Goal: Transaction & Acquisition: Purchase product/service

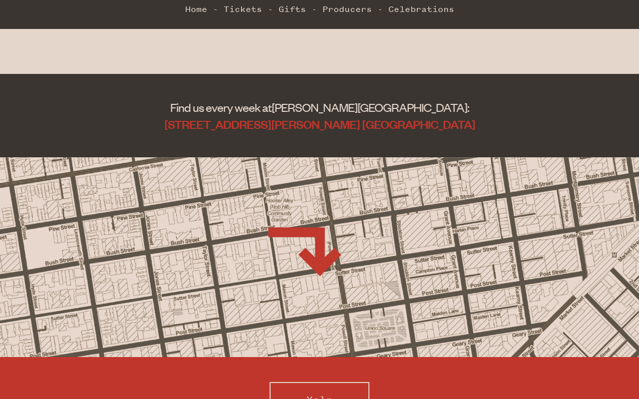
scroll to position [375, 0]
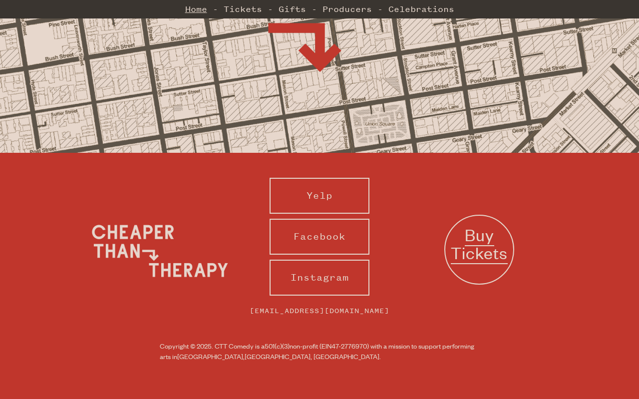
click at [190, 14] on link "Home" at bounding box center [196, 9] width 22 height 20
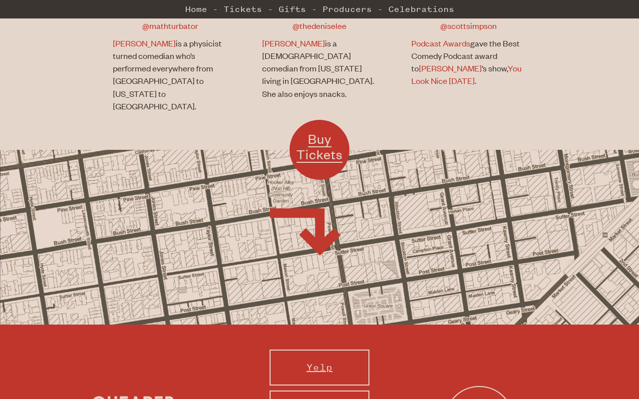
scroll to position [825, 0]
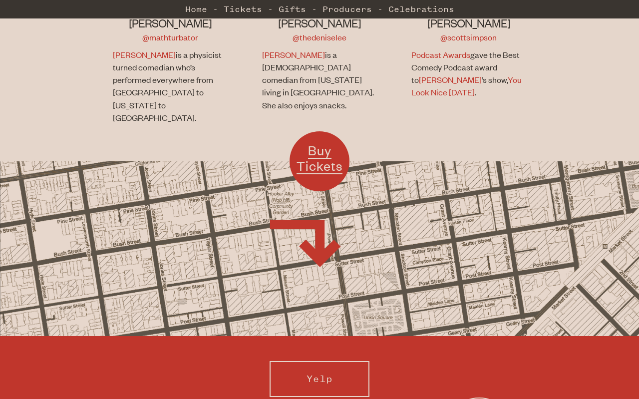
click at [310, 142] on span "Buy Tickets" at bounding box center [320, 158] width 46 height 32
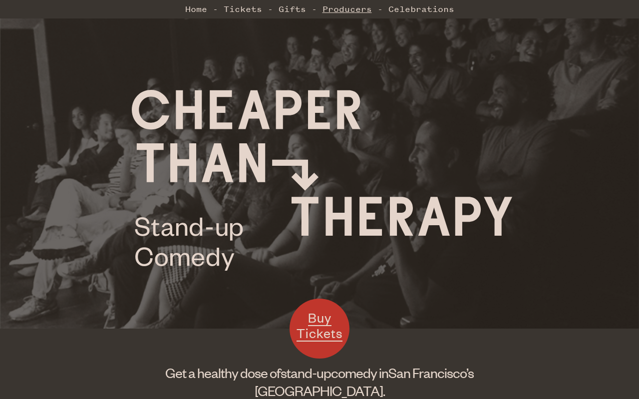
click at [330, 14] on link "Producers" at bounding box center [347, 9] width 49 height 20
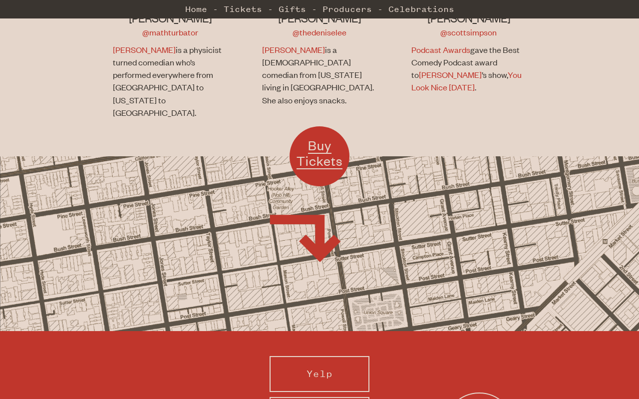
scroll to position [938, 0]
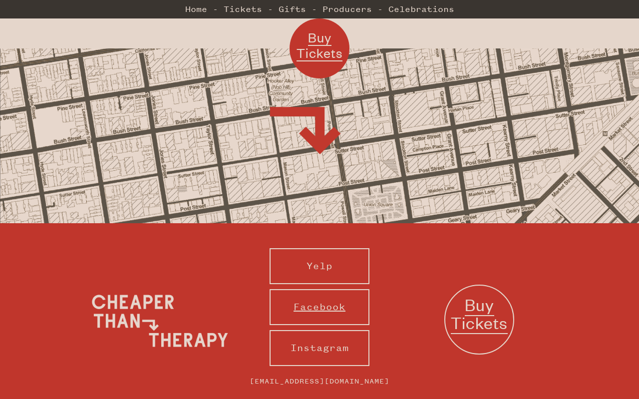
click at [325, 289] on link "Facebook" at bounding box center [320, 307] width 100 height 36
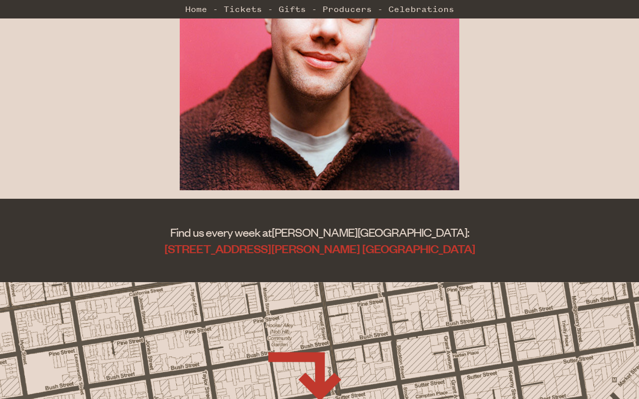
scroll to position [927, 0]
